Goal: Information Seeking & Learning: Learn about a topic

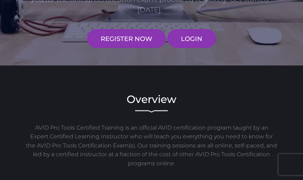
scroll to position [176, 0]
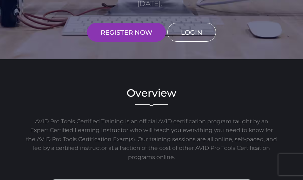
click at [197, 36] on link "LOGIN" at bounding box center [191, 32] width 49 height 19
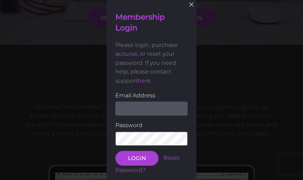
scroll to position [190, 0]
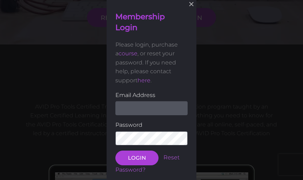
type input "clarenceIsaac96@gmail.com"
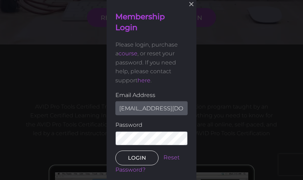
click at [134, 158] on button "LOGIN" at bounding box center [136, 158] width 43 height 15
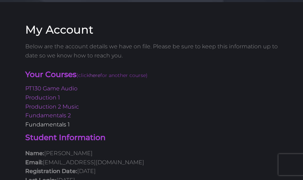
scroll to position [32, 0]
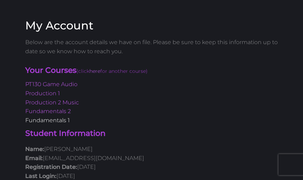
click at [55, 122] on link "Fundamentals 1" at bounding box center [47, 120] width 44 height 7
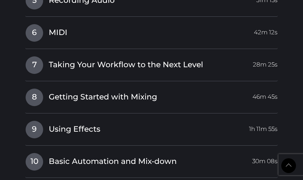
scroll to position [1206, 0]
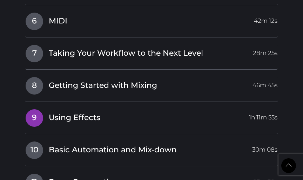
click at [56, 116] on span "Using Effects" at bounding box center [75, 117] width 52 height 11
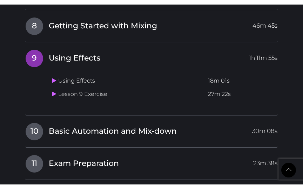
scroll to position [1131, 0]
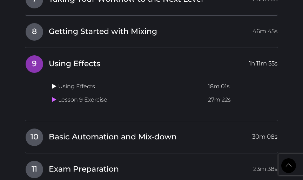
click at [53, 83] on icon at bounding box center [54, 86] width 5 height 6
